Goal: Task Accomplishment & Management: Complete application form

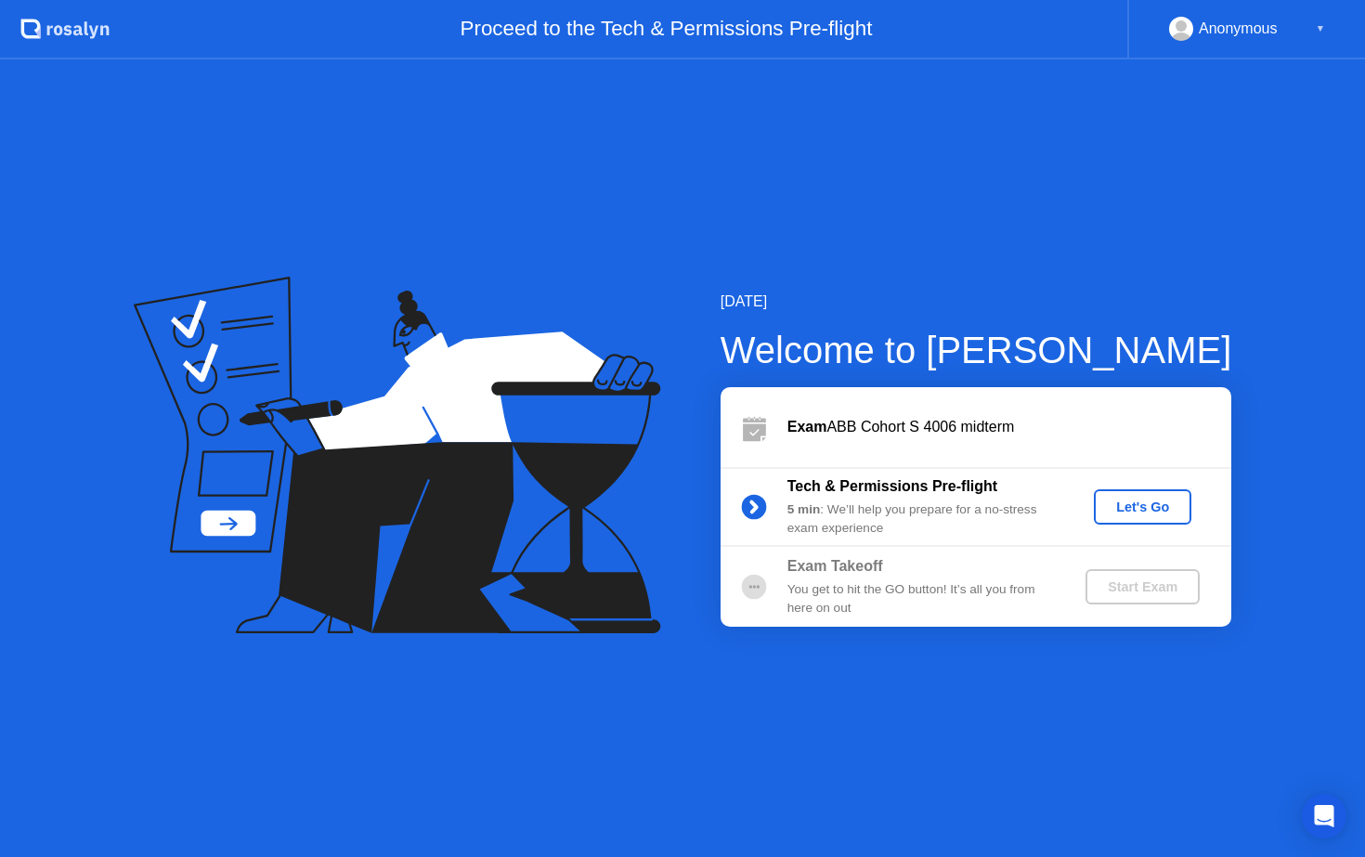
click at [1142, 508] on div "Let's Go" at bounding box center [1142, 506] width 83 height 15
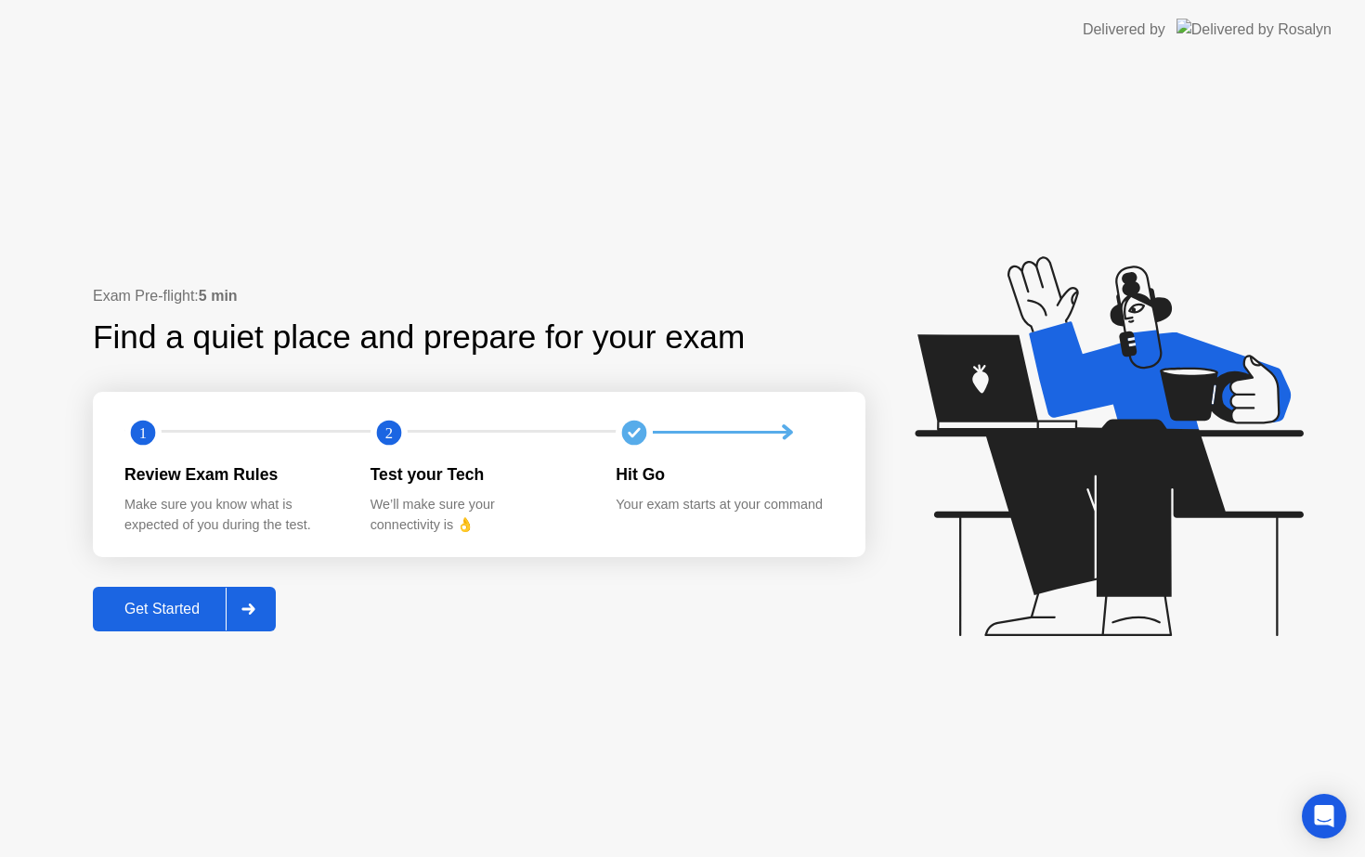
click at [146, 622] on button "Get Started" at bounding box center [184, 609] width 183 height 45
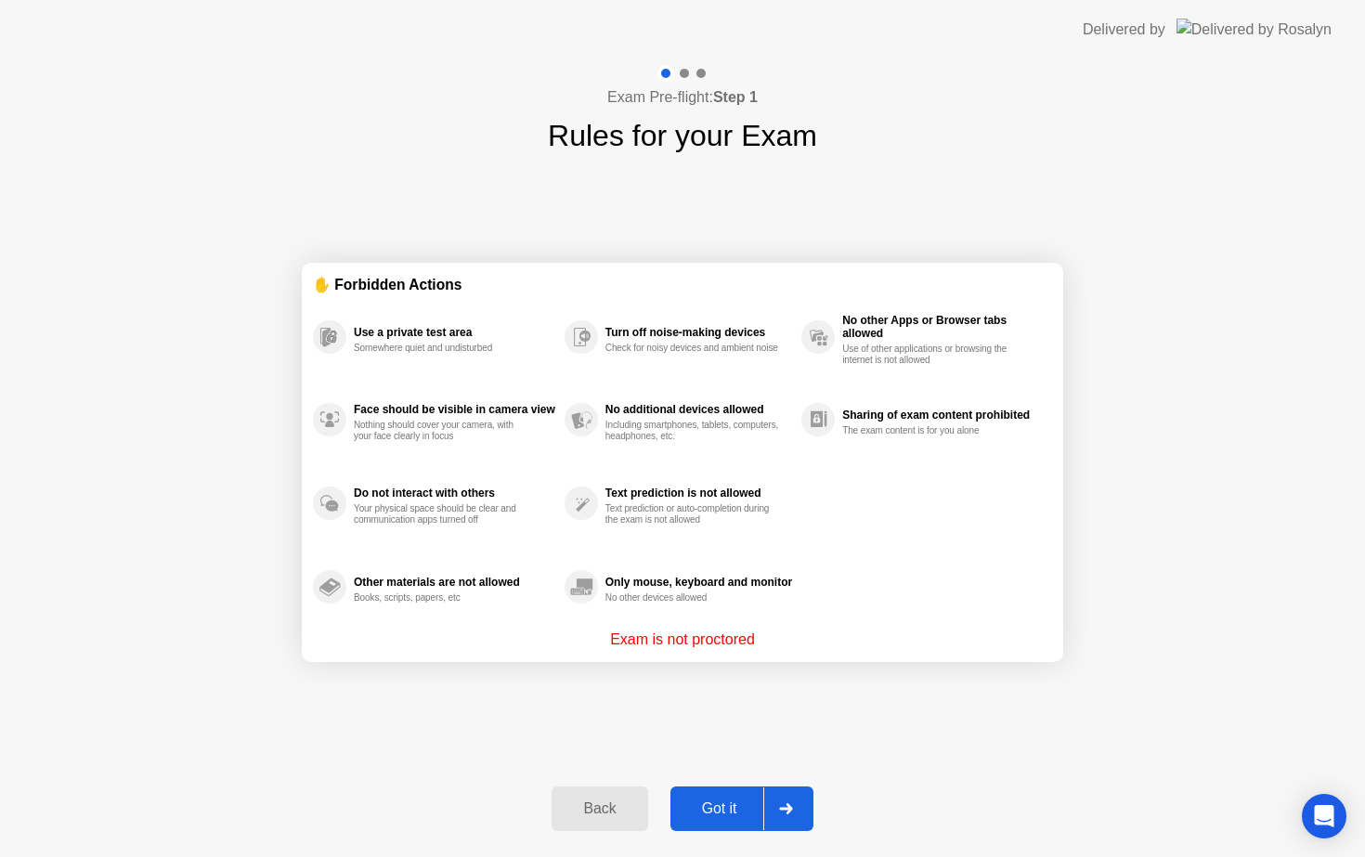
click at [689, 813] on div "Got it" at bounding box center [719, 808] width 87 height 17
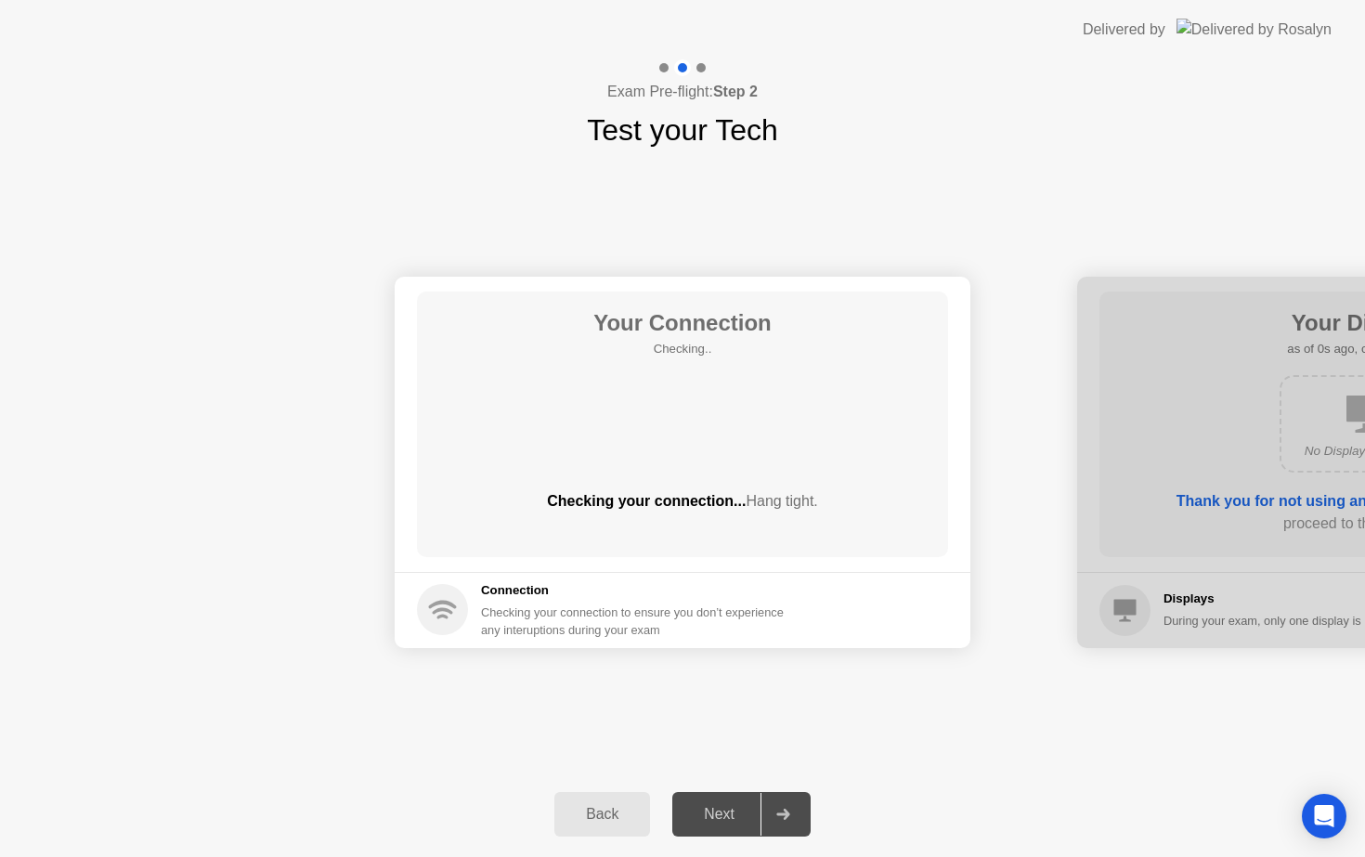
click at [689, 813] on div "Next" at bounding box center [719, 814] width 83 height 17
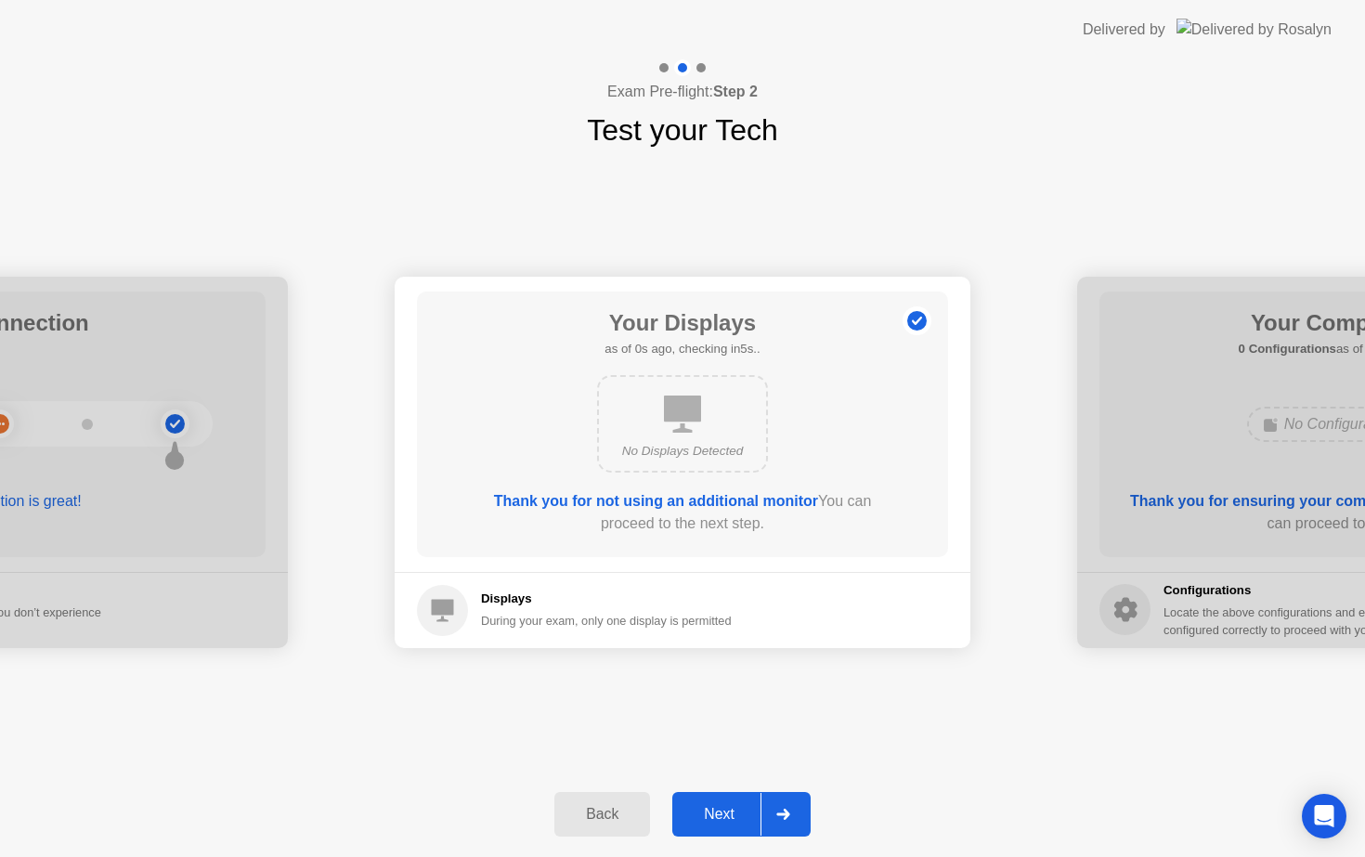
click at [696, 810] on div "Next" at bounding box center [719, 814] width 83 height 17
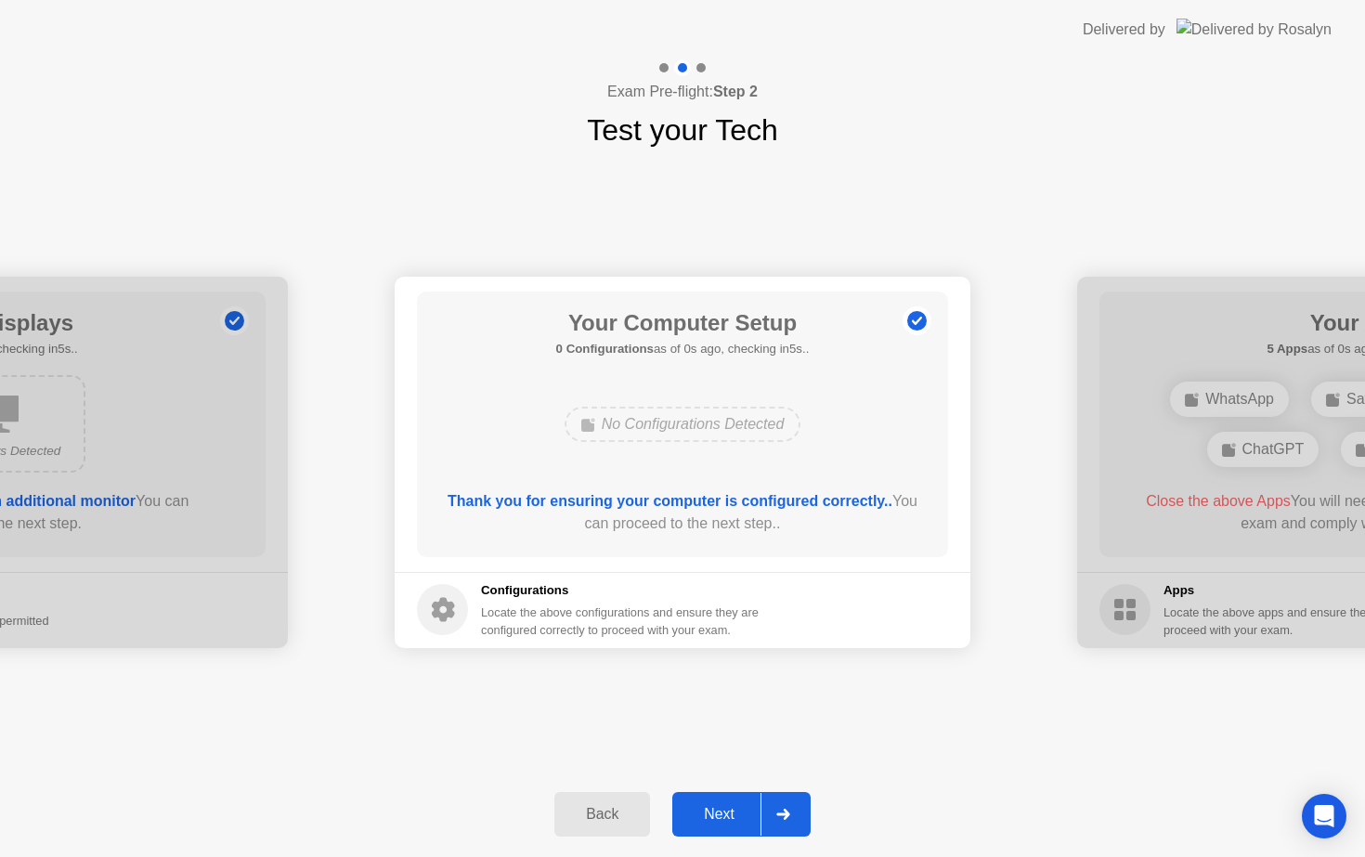
click at [696, 810] on div "Next" at bounding box center [719, 814] width 83 height 17
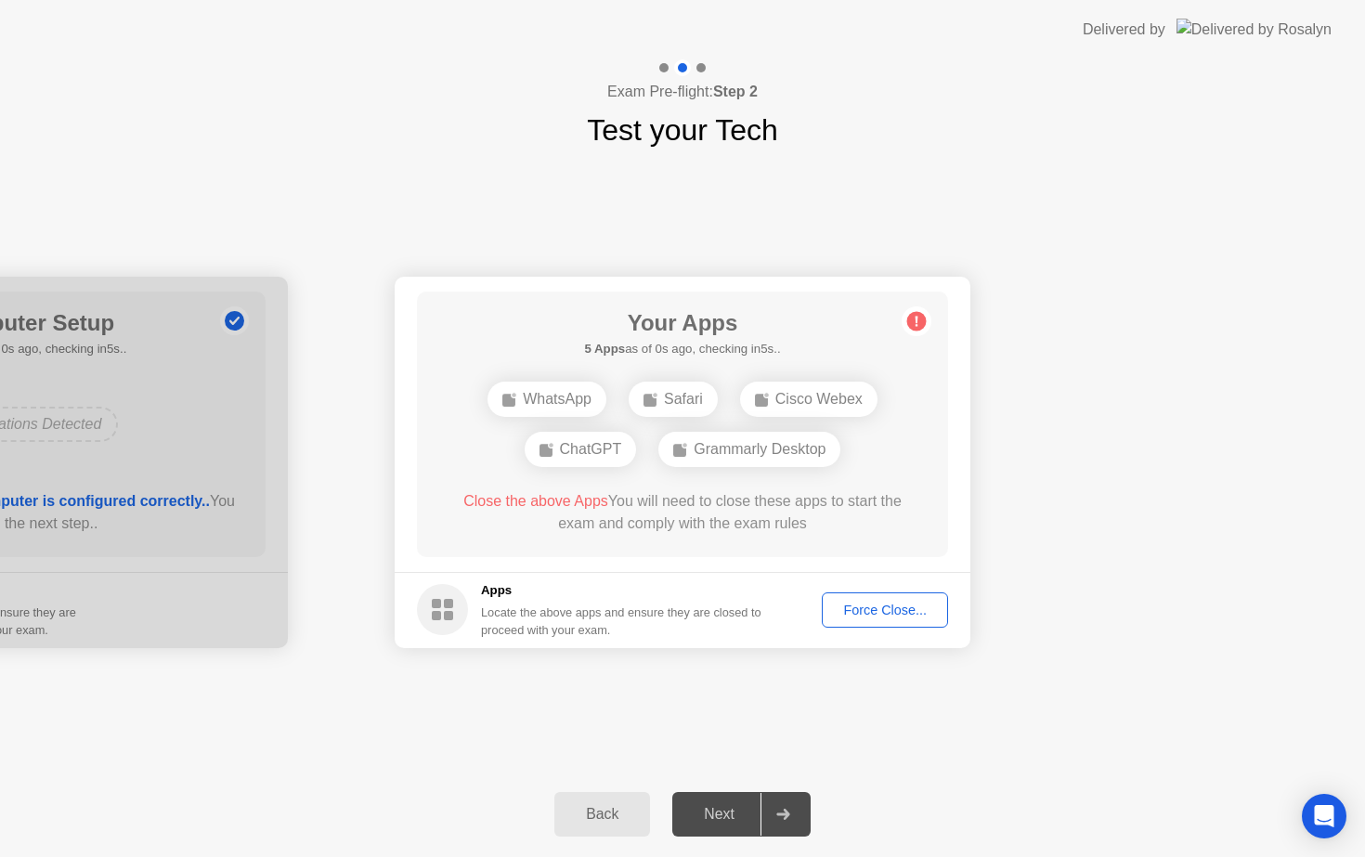
click at [696, 810] on div "Next" at bounding box center [719, 814] width 83 height 17
click at [839, 622] on button "Force Close..." at bounding box center [885, 609] width 126 height 35
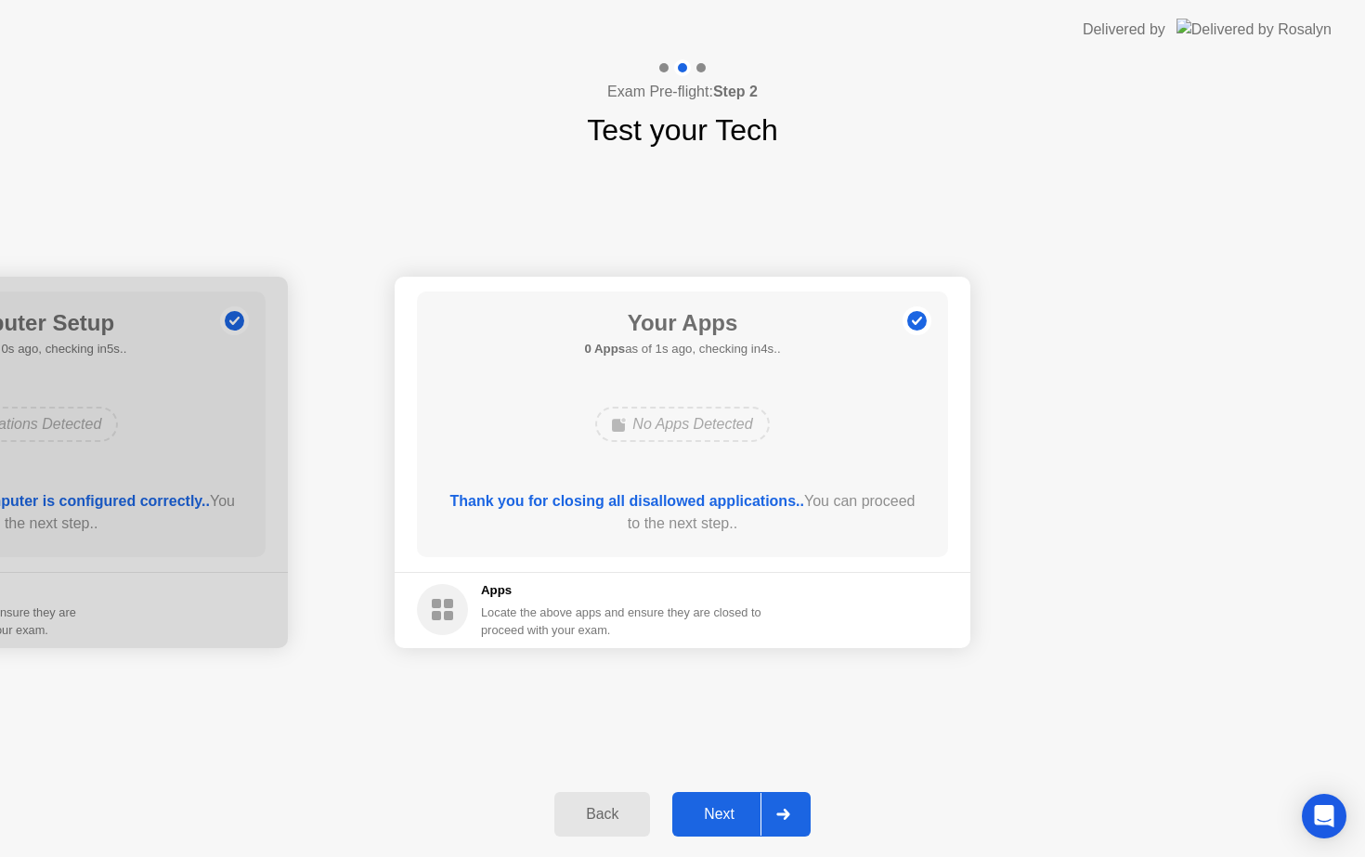
click at [745, 802] on button "Next" at bounding box center [741, 814] width 138 height 45
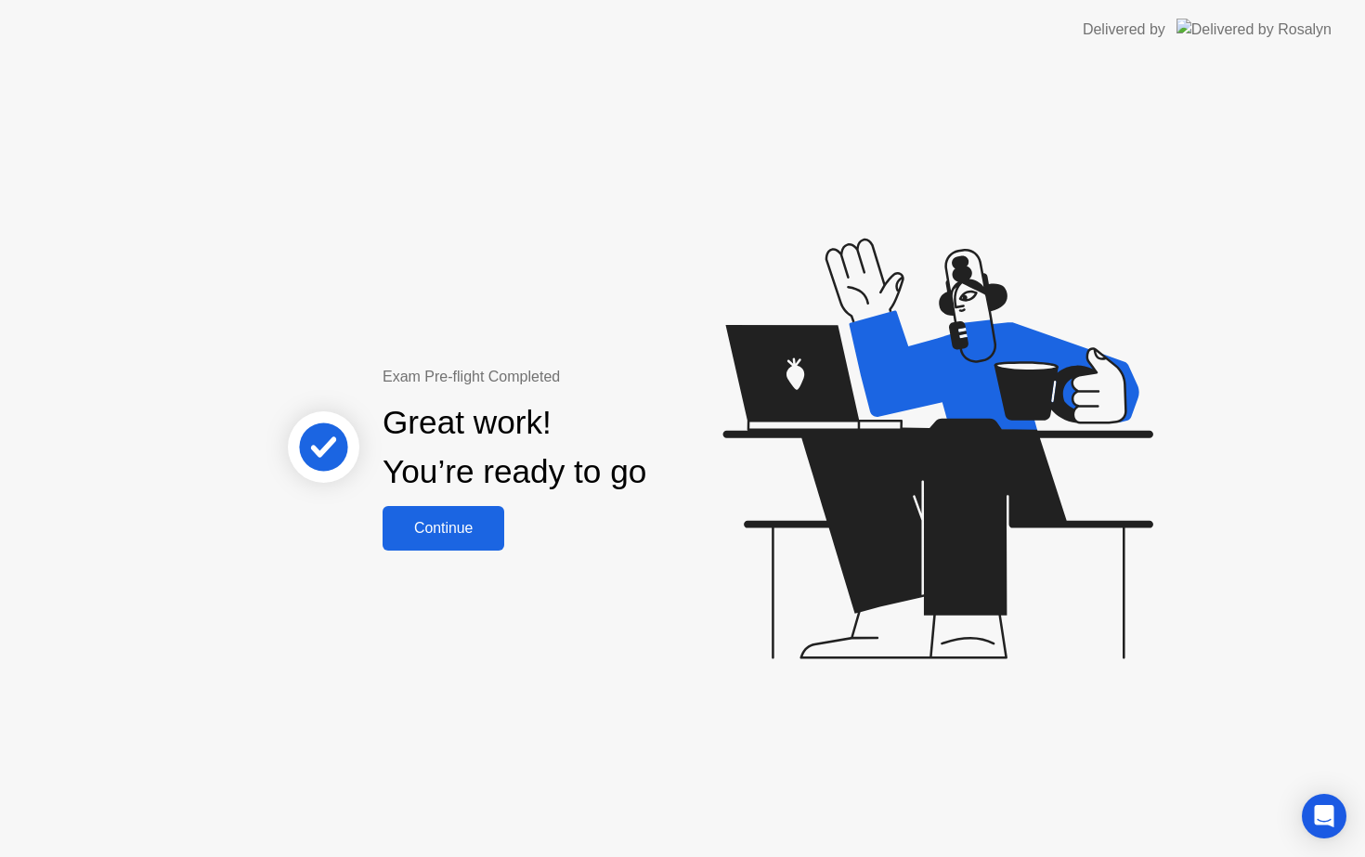
click at [496, 530] on div "Continue" at bounding box center [443, 528] width 110 height 17
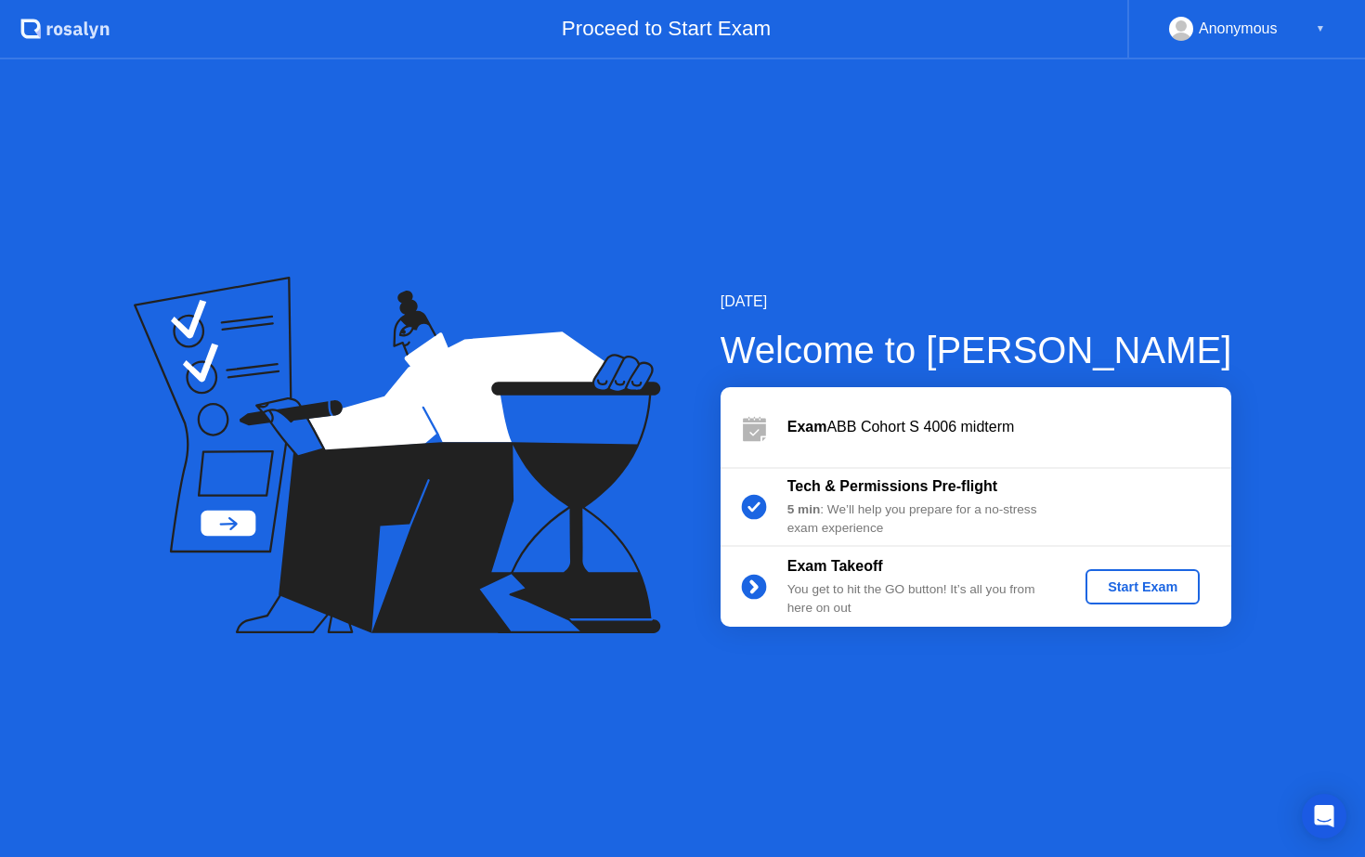
click at [1159, 600] on button "Start Exam" at bounding box center [1142, 586] width 114 height 35
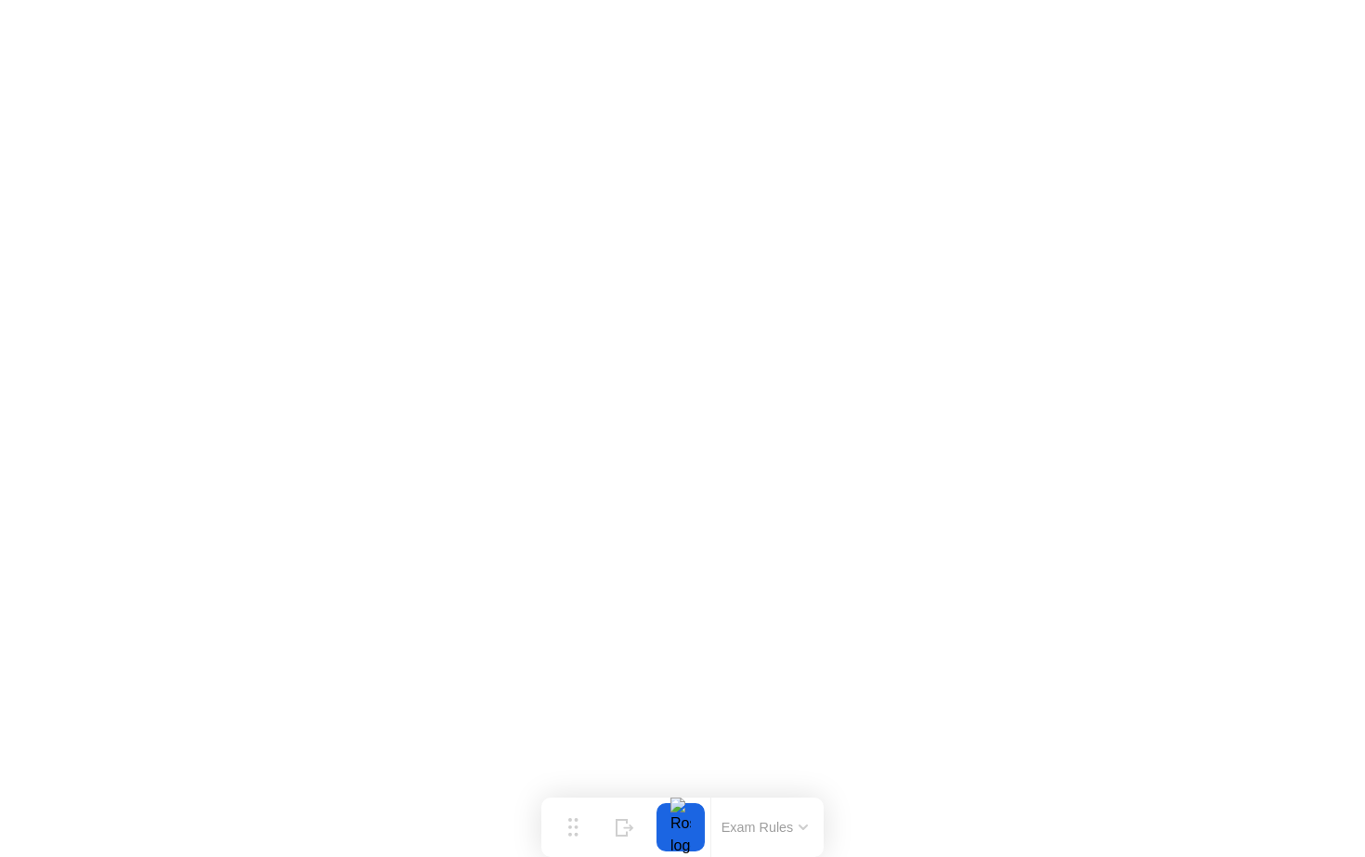
click at [803, 824] on icon at bounding box center [802, 827] width 9 height 6
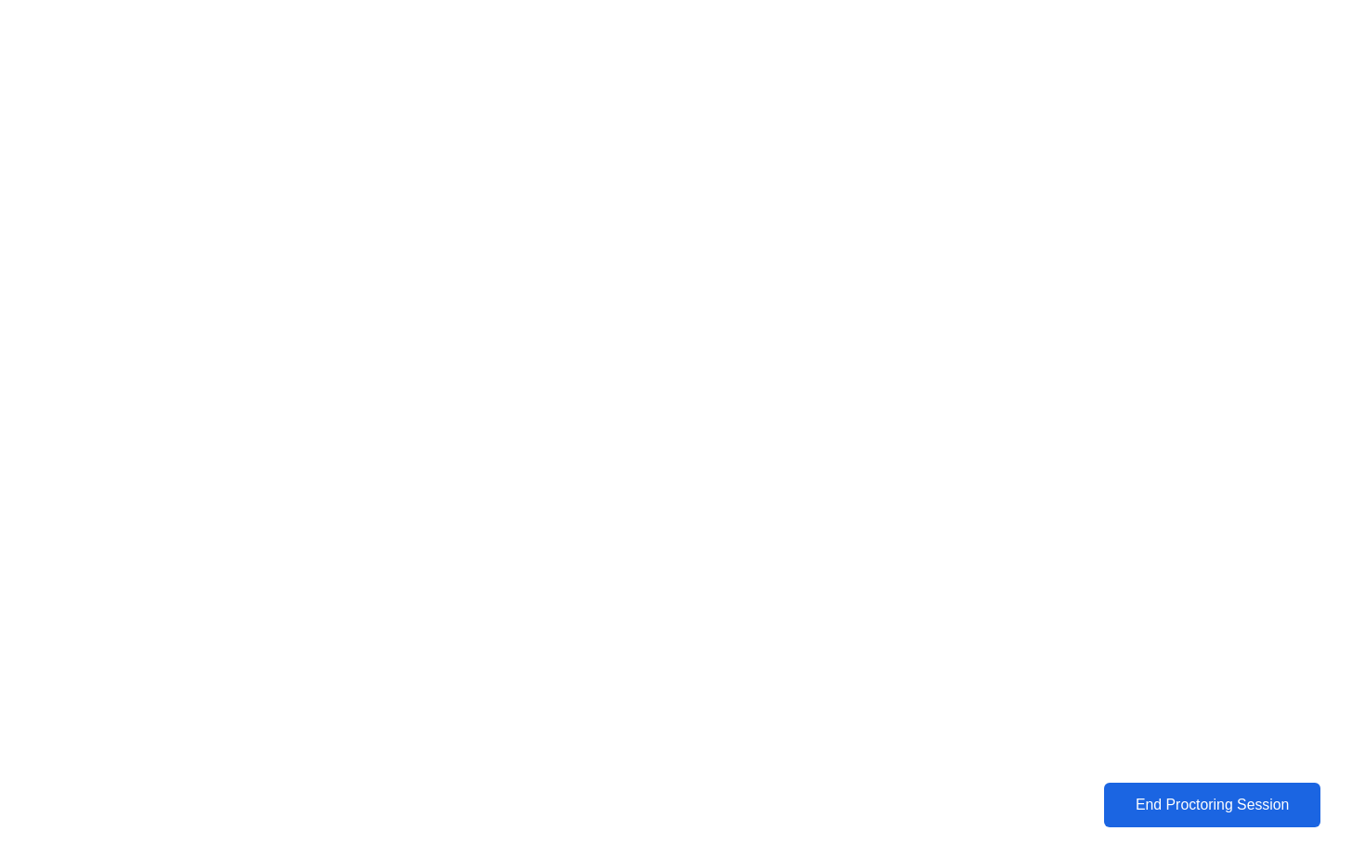
click at [1211, 817] on button "End Proctoring Session" at bounding box center [1211, 805] width 234 height 48
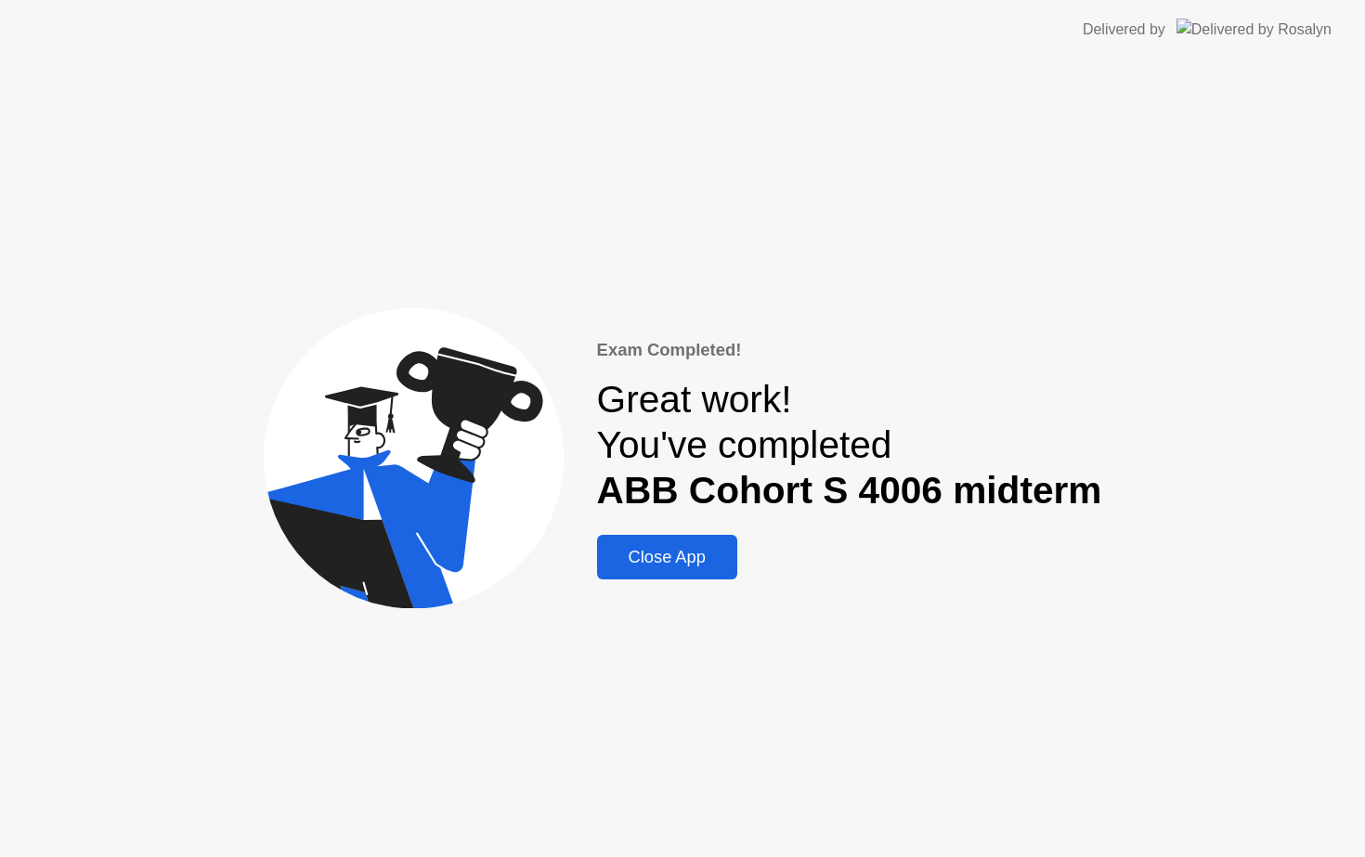
click at [660, 549] on div "Close App" at bounding box center [666, 557] width 129 height 20
